Goal: Find specific page/section: Find specific page/section

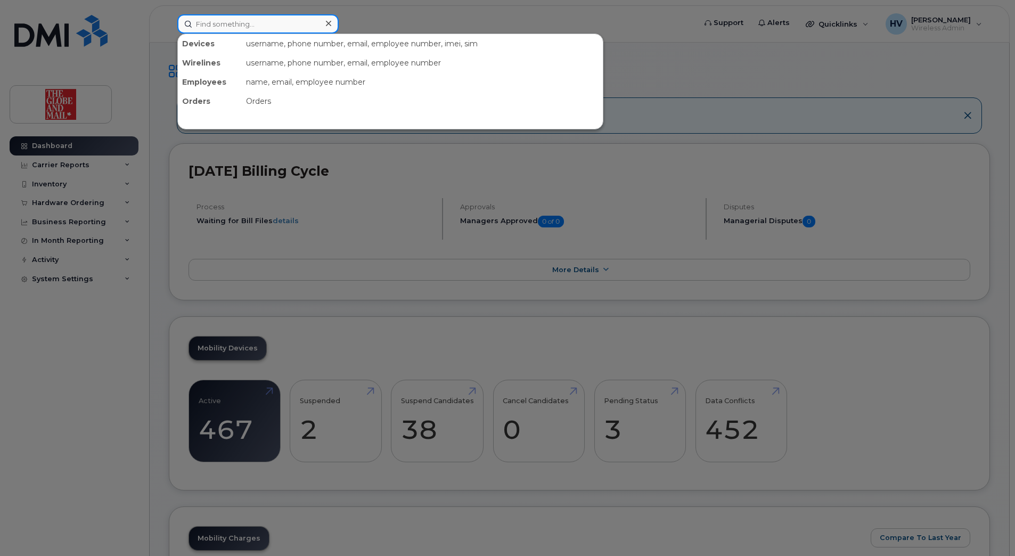
click at [221, 26] on input at bounding box center [257, 23] width 161 height 19
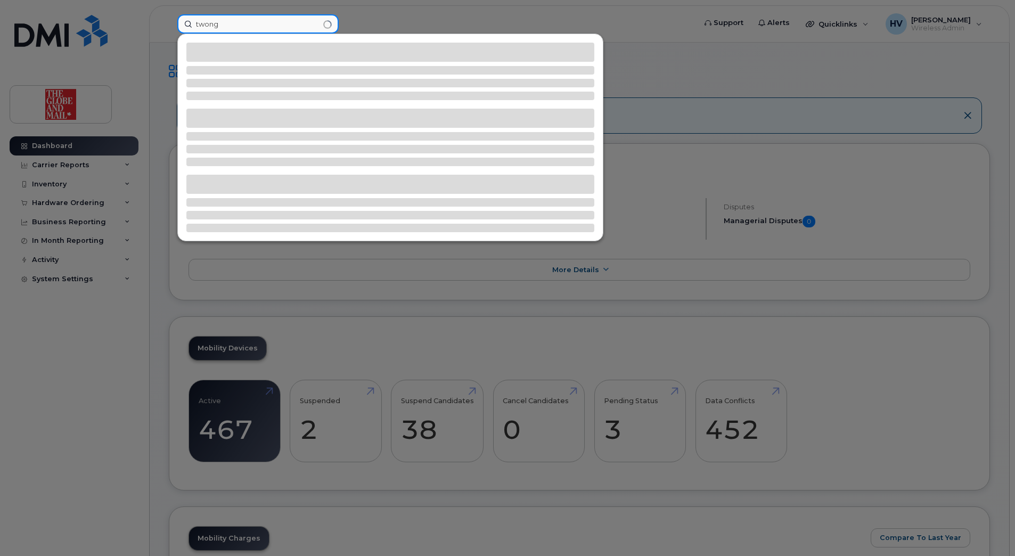
type input "twong"
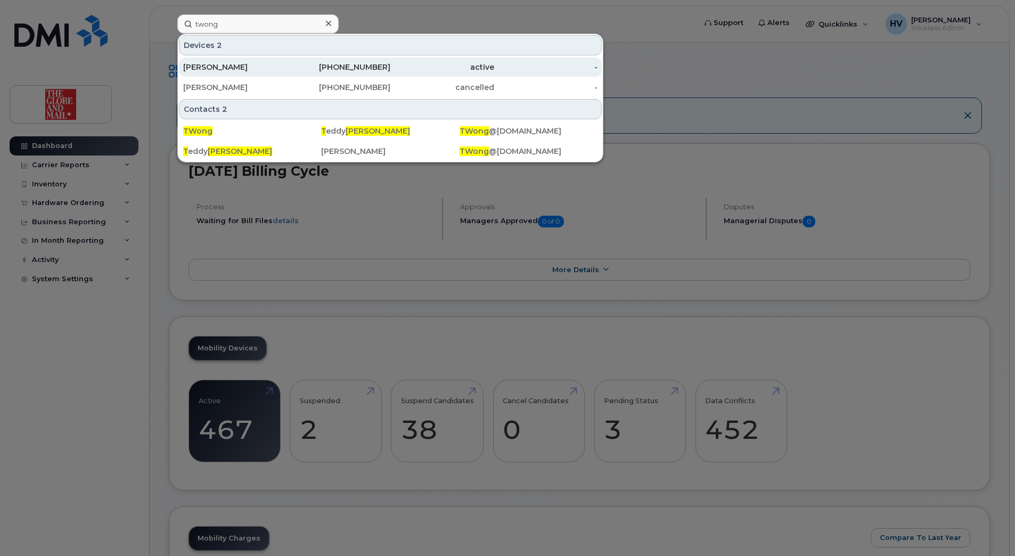
click at [213, 67] on div "[PERSON_NAME]" at bounding box center [235, 67] width 104 height 11
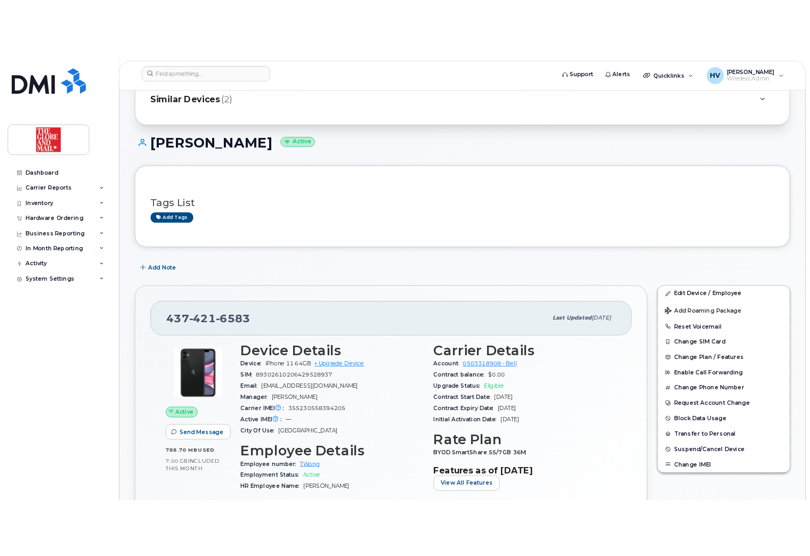
scroll to position [160, 0]
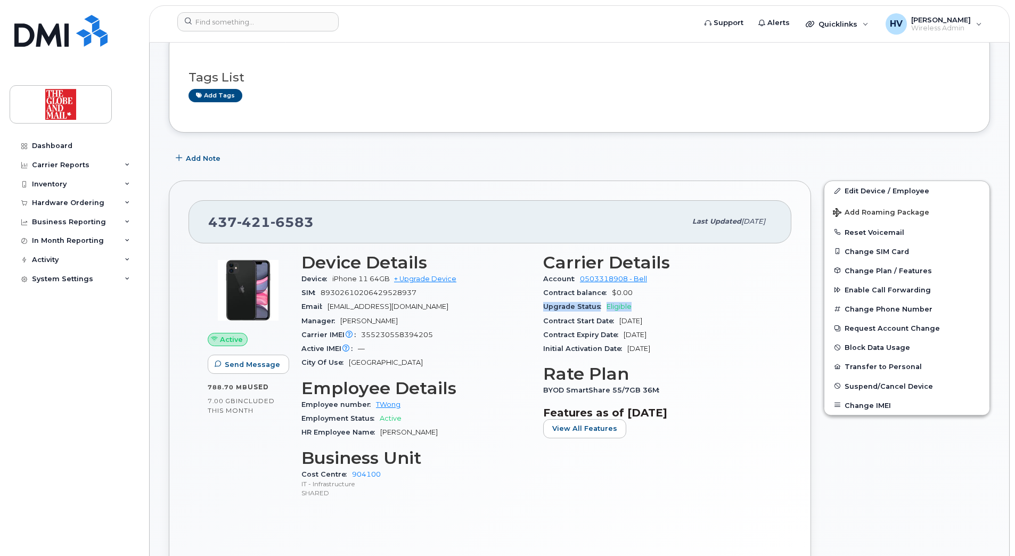
drag, startPoint x: 546, startPoint y: 306, endPoint x: 633, endPoint y: 305, distance: 87.4
click at [633, 305] on div "Upgrade Status Eligible" at bounding box center [657, 307] width 229 height 14
copy div "Upgrade Status Eligible"
